Goal: Find contact information: Find contact information

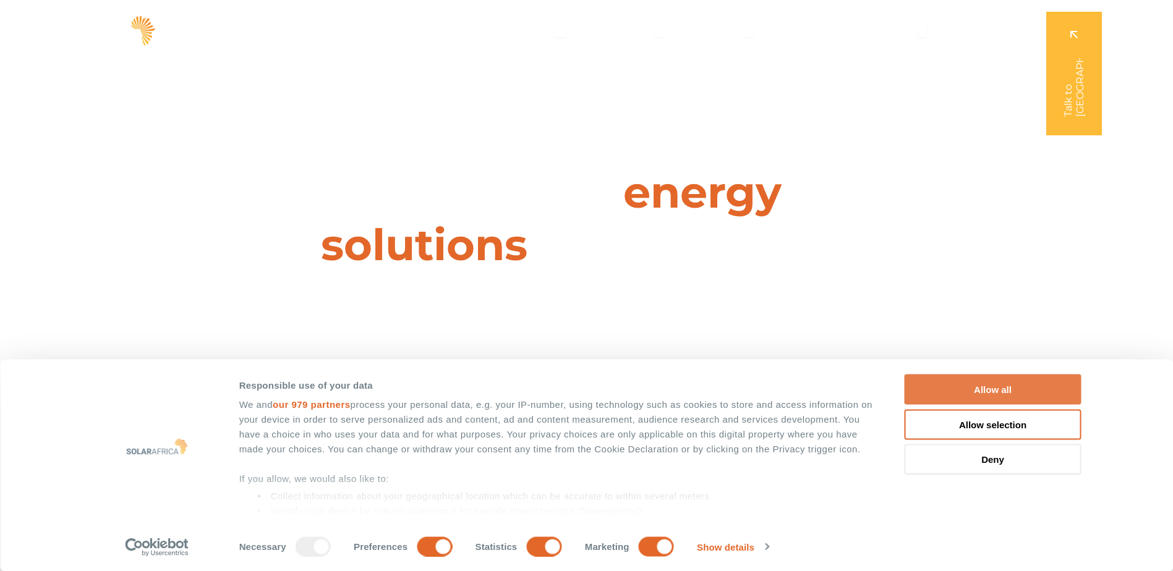
click at [996, 392] on button "Allow all" at bounding box center [992, 390] width 177 height 30
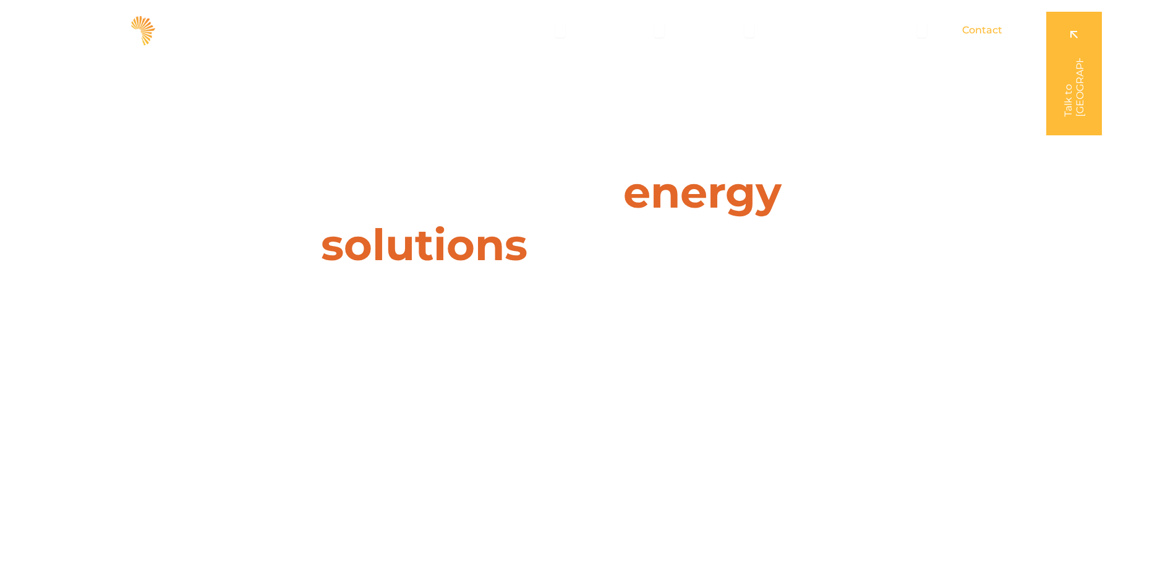
click at [986, 32] on span "Contact" at bounding box center [982, 30] width 40 height 15
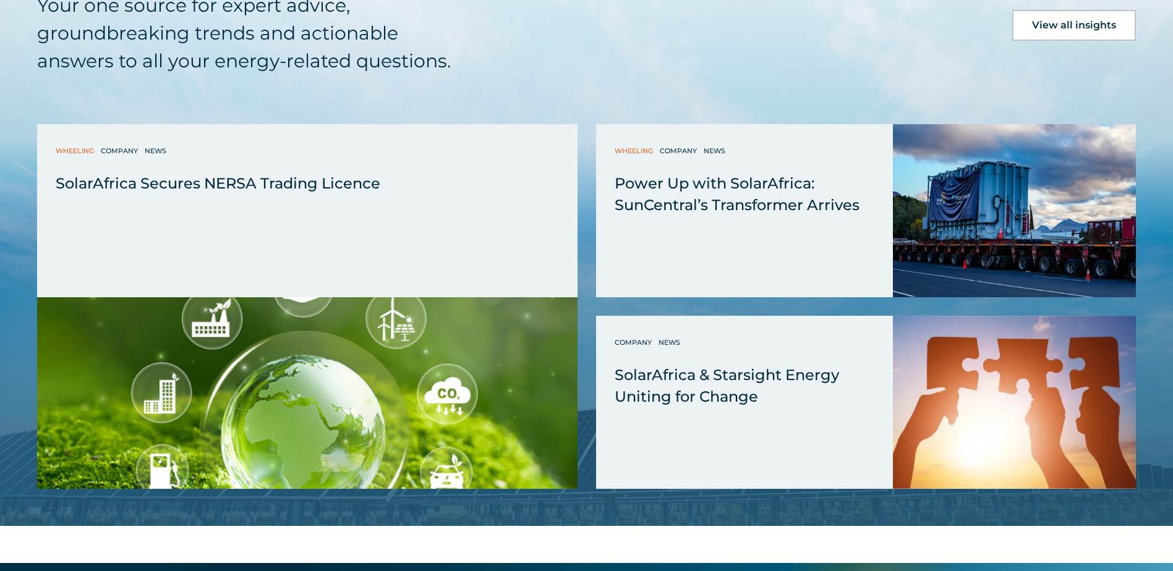
scroll to position [4353, 0]
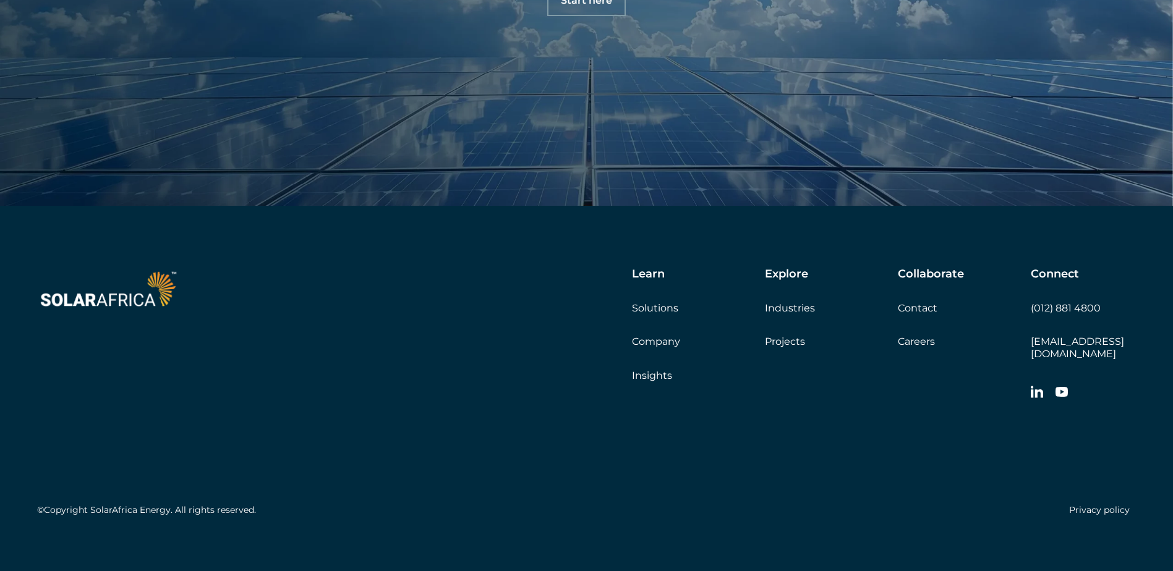
click at [918, 307] on link "Contact" at bounding box center [918, 308] width 40 height 12
